Goal: Find specific page/section: Find specific page/section

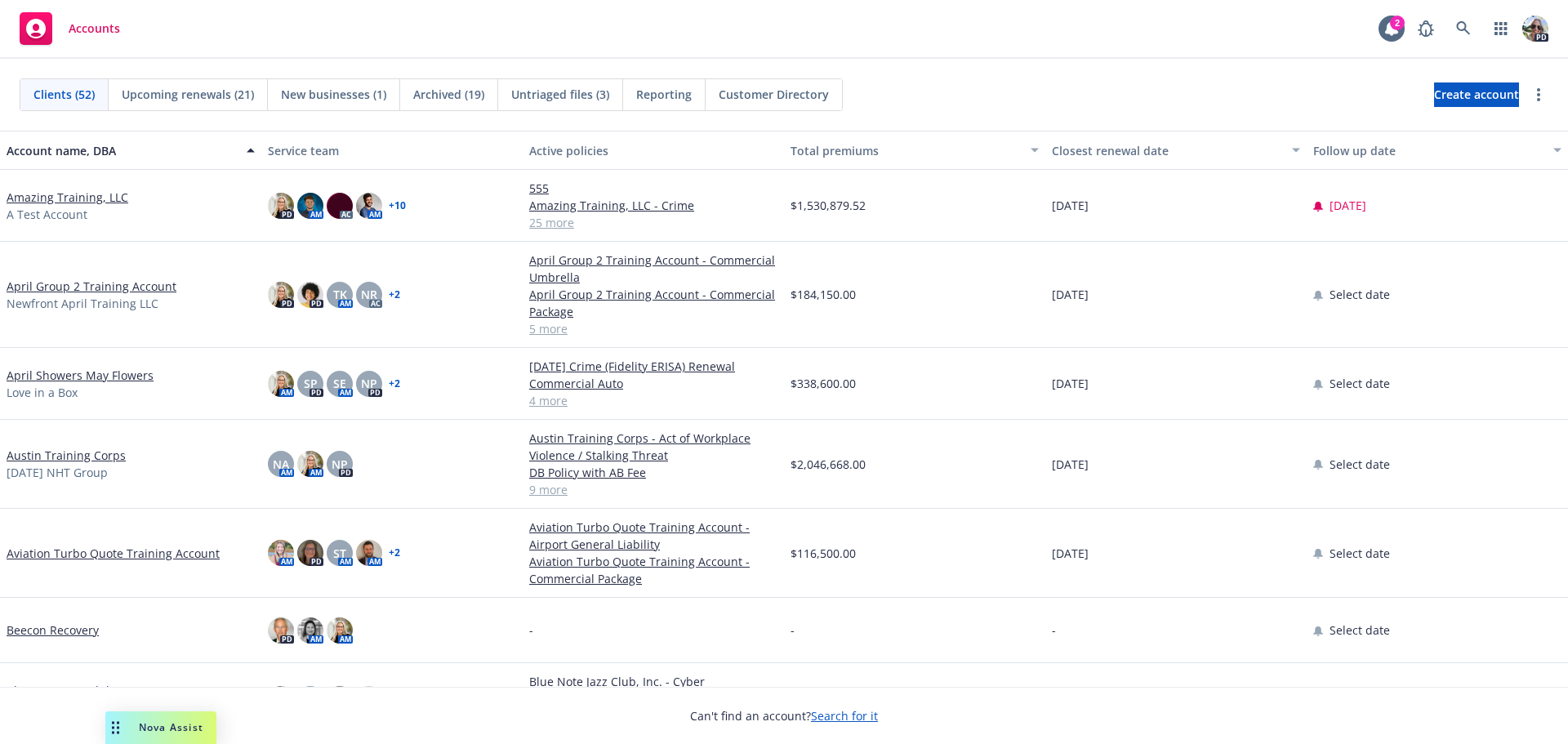
drag, startPoint x: 0, startPoint y: 0, endPoint x: 47, endPoint y: 203, distance: 208.4
click at [47, 203] on link "Amazing Training, LLC" at bounding box center [67, 196] width 122 height 17
